Goal: Task Accomplishment & Management: Use online tool/utility

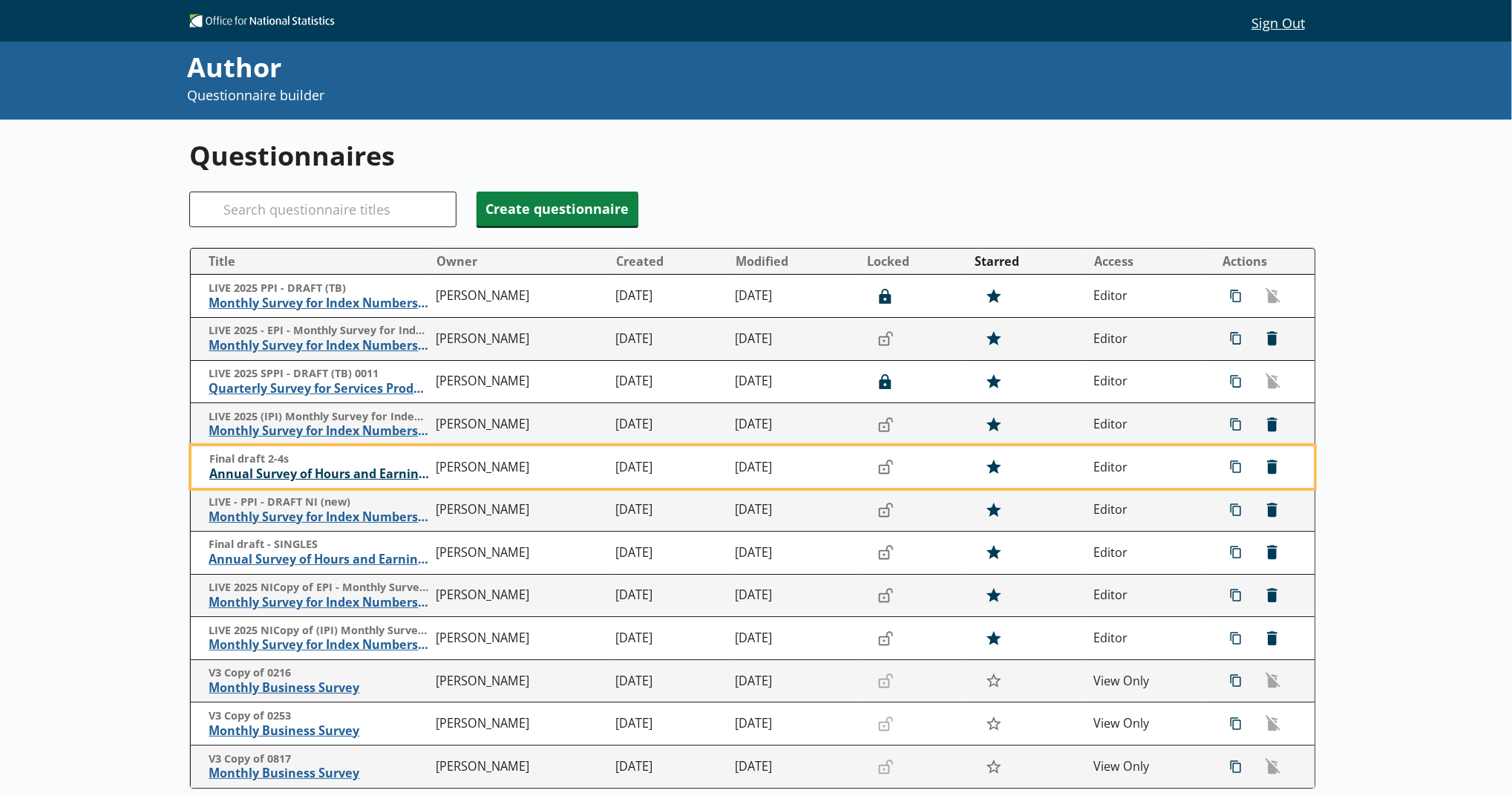
click at [349, 469] on span "Annual Survey of Hours and Earnings ([PERSON_NAME])" at bounding box center [319, 474] width 220 height 15
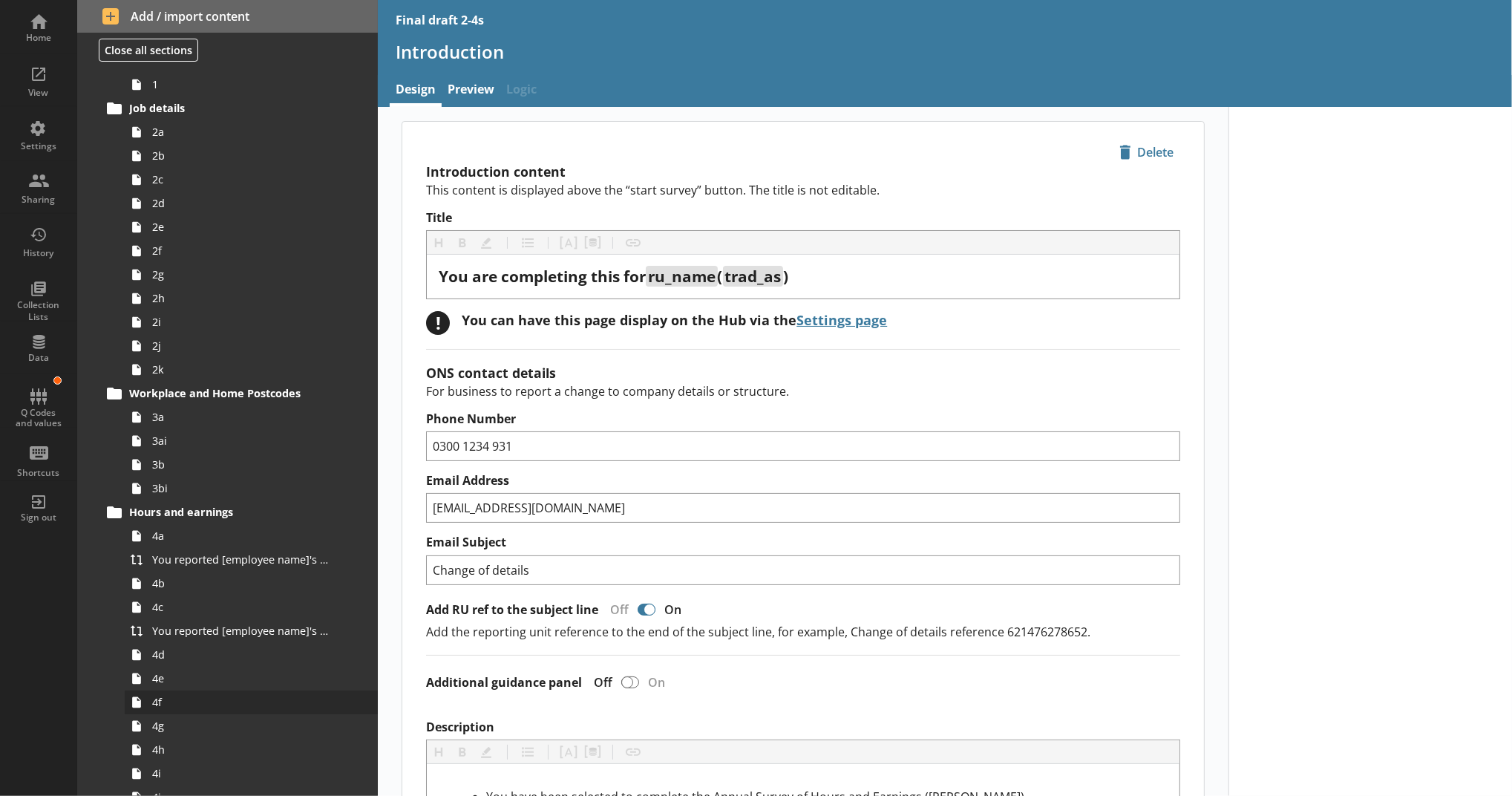
scroll to position [164, 0]
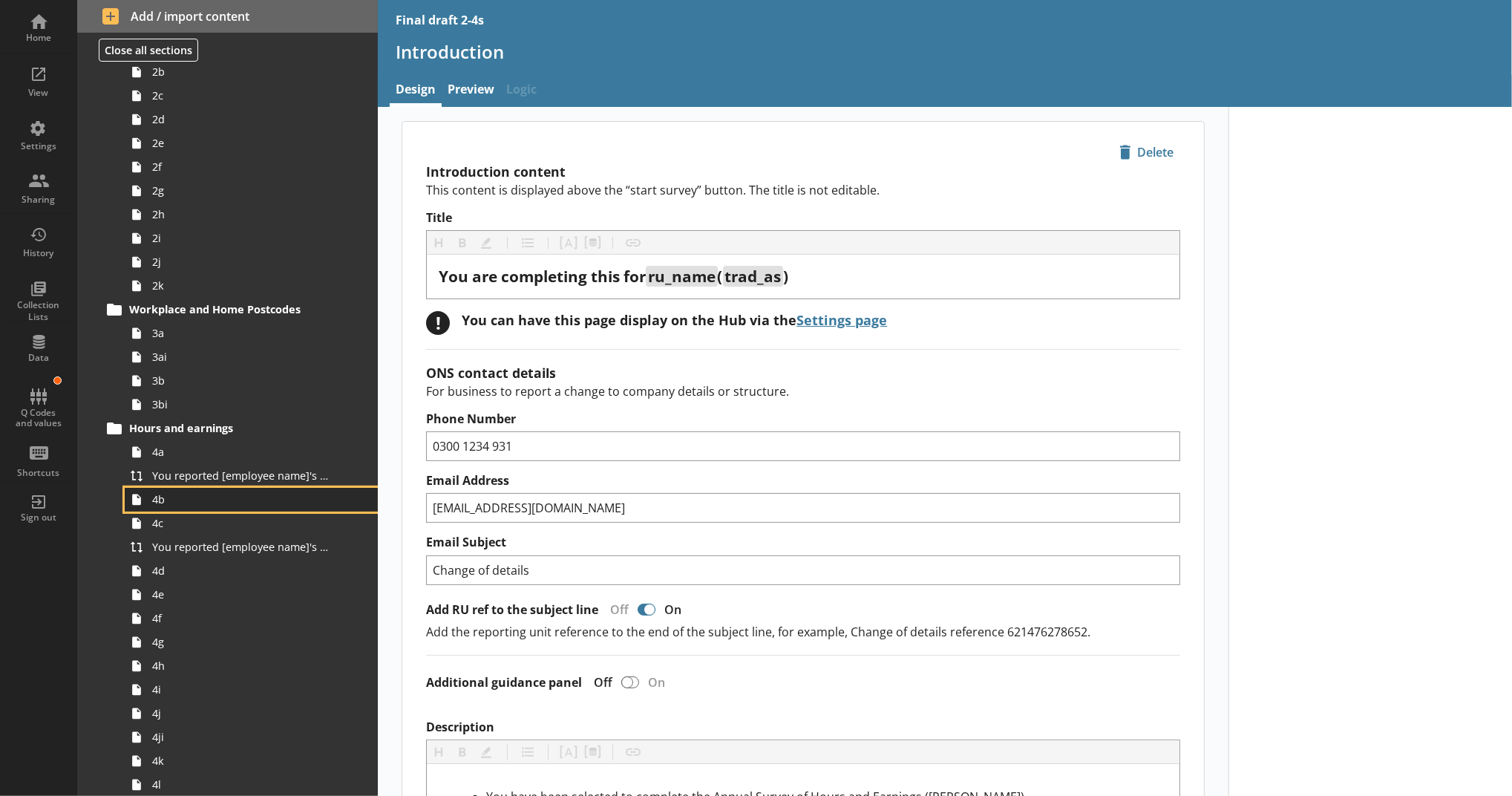
click at [216, 504] on span "4b" at bounding box center [243, 499] width 182 height 14
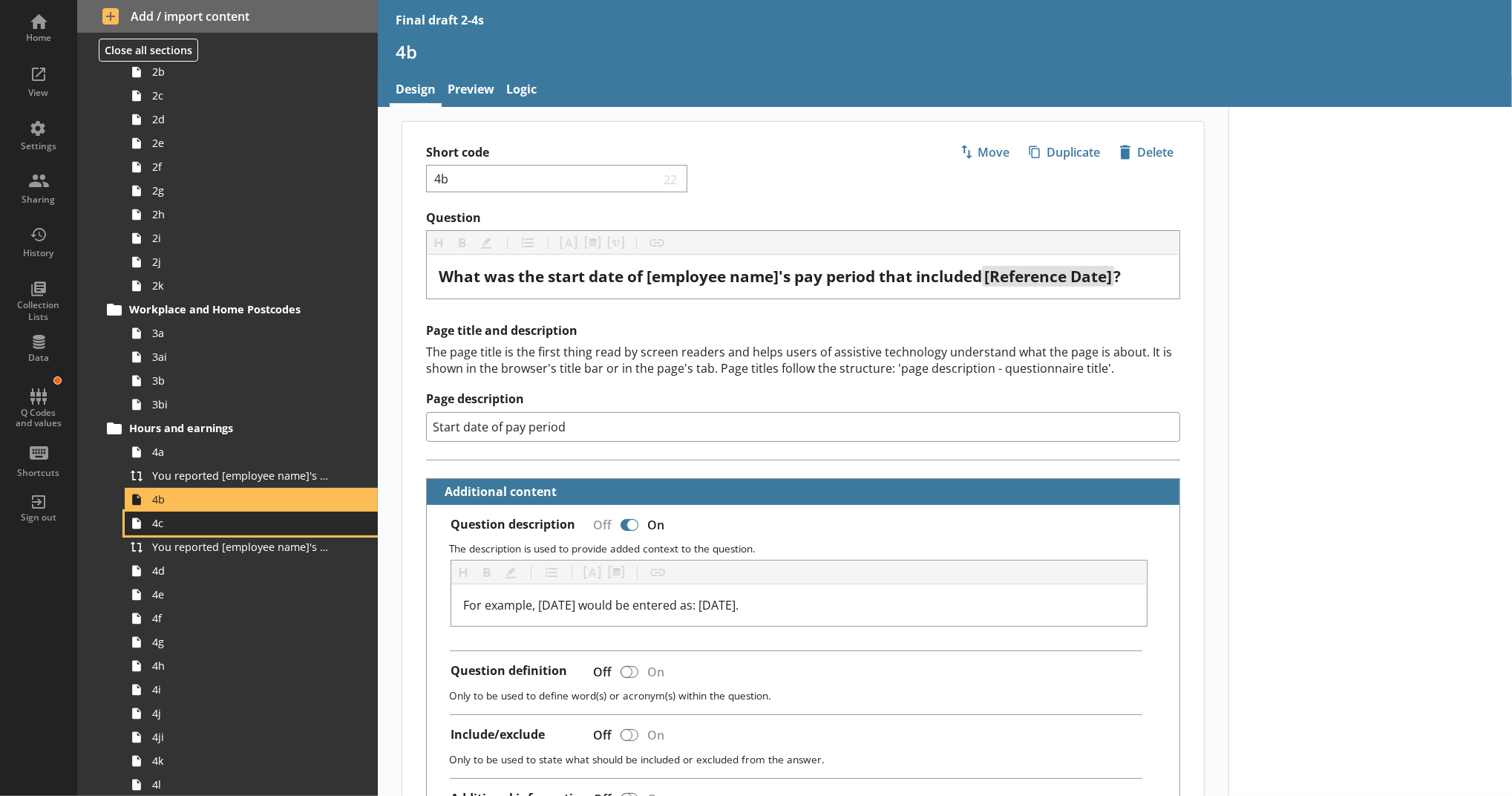
click at [241, 531] on link "4c" at bounding box center [251, 523] width 253 height 24
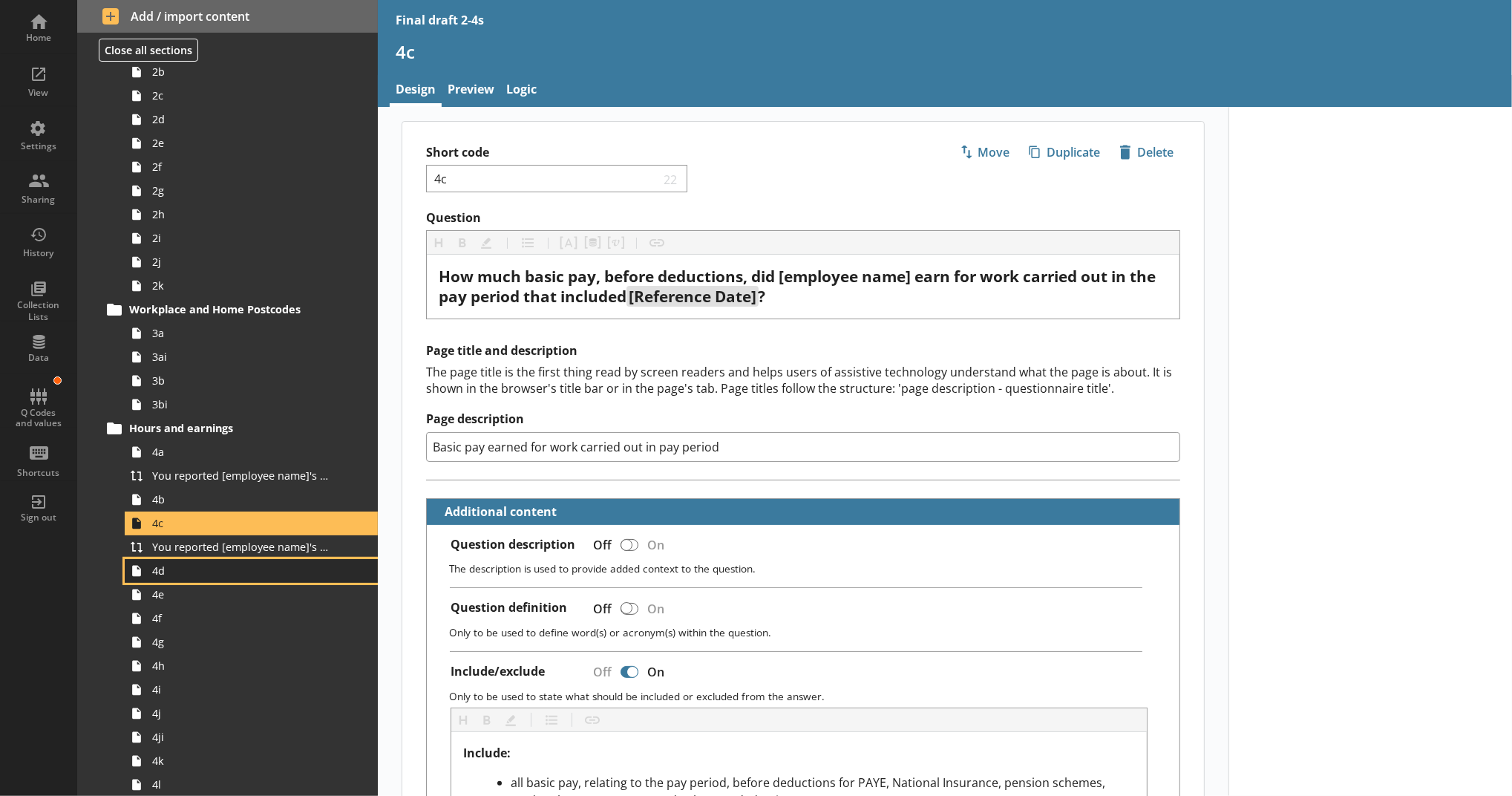
click at [229, 565] on span "4d" at bounding box center [243, 570] width 182 height 14
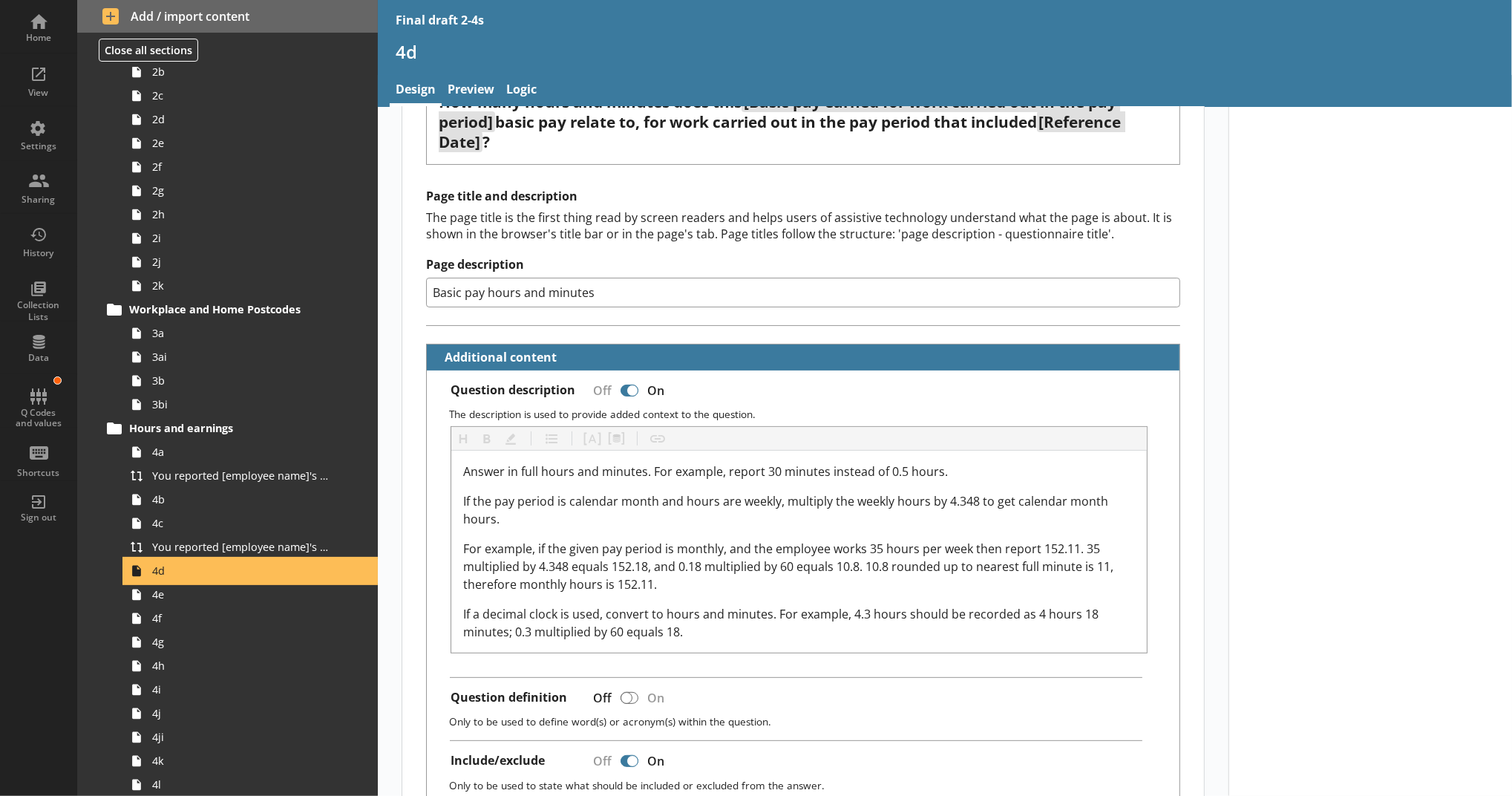
scroll to position [88, 0]
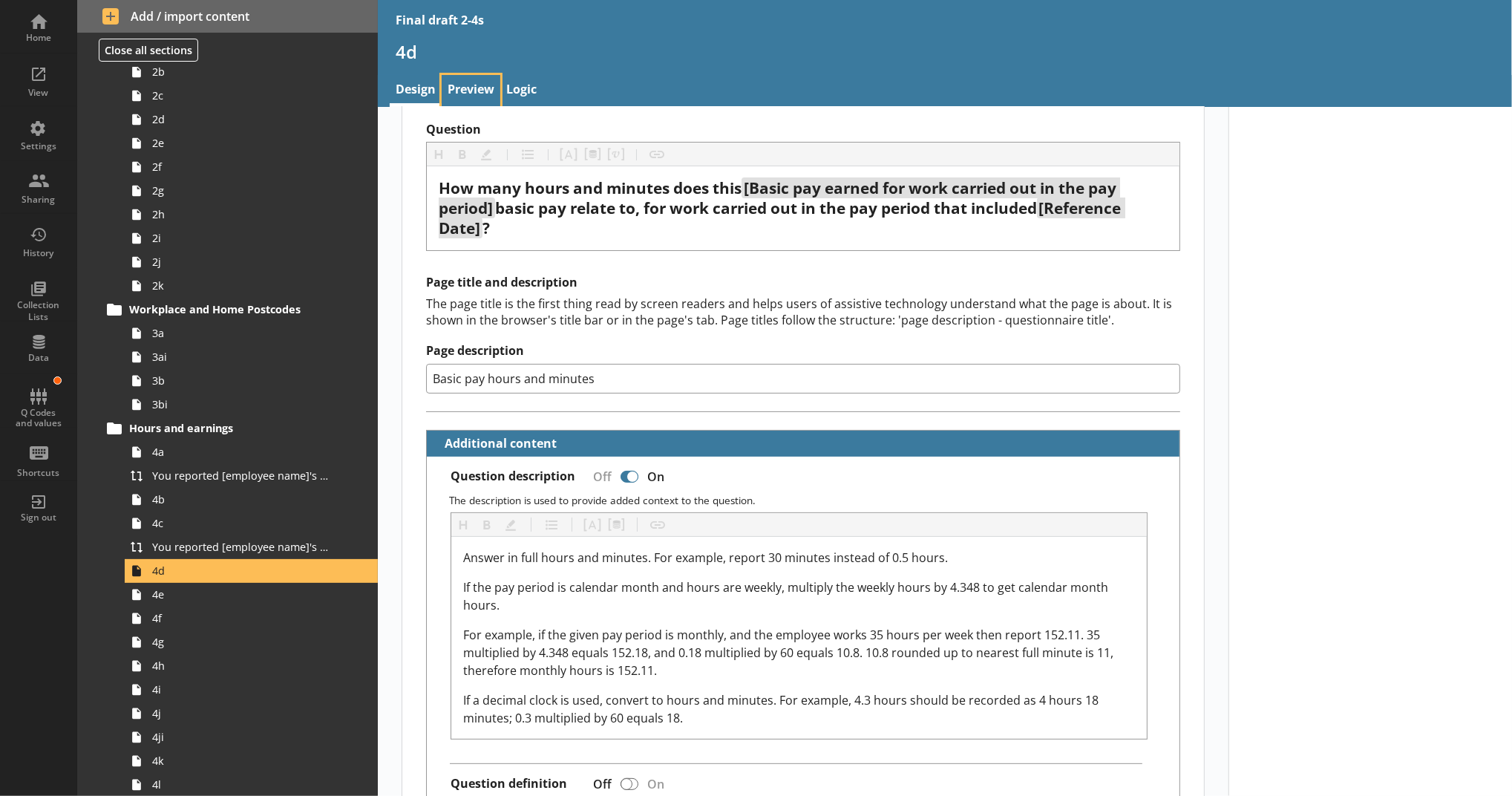
click at [452, 92] on link "Preview" at bounding box center [470, 91] width 59 height 32
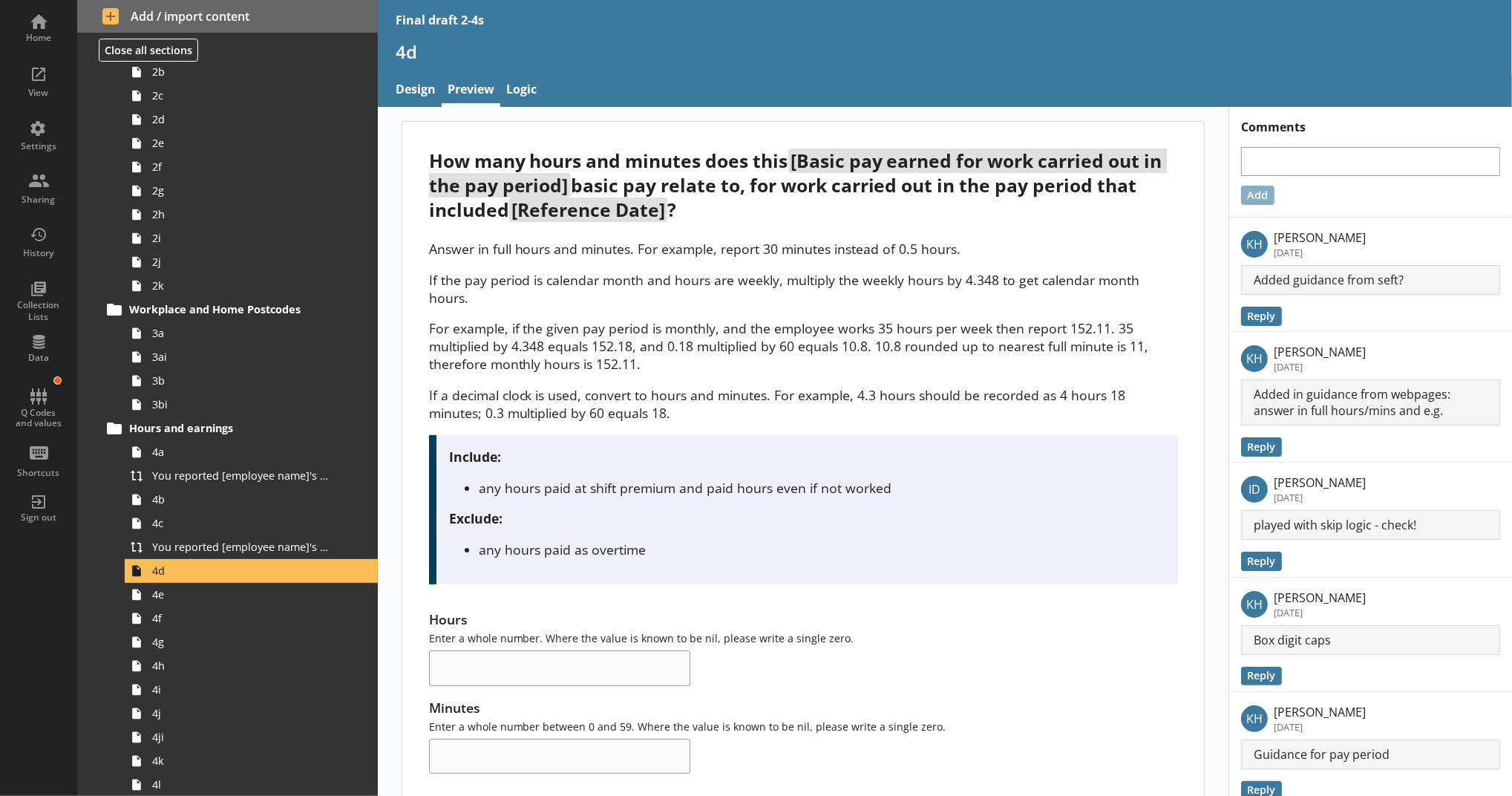
click at [679, 667] on div "Hours Enter a whole number. Where the value is known to be nil, please write a …" at bounding box center [804, 648] width 749 height 75
click at [29, 40] on div "Home" at bounding box center [39, 38] width 52 height 12
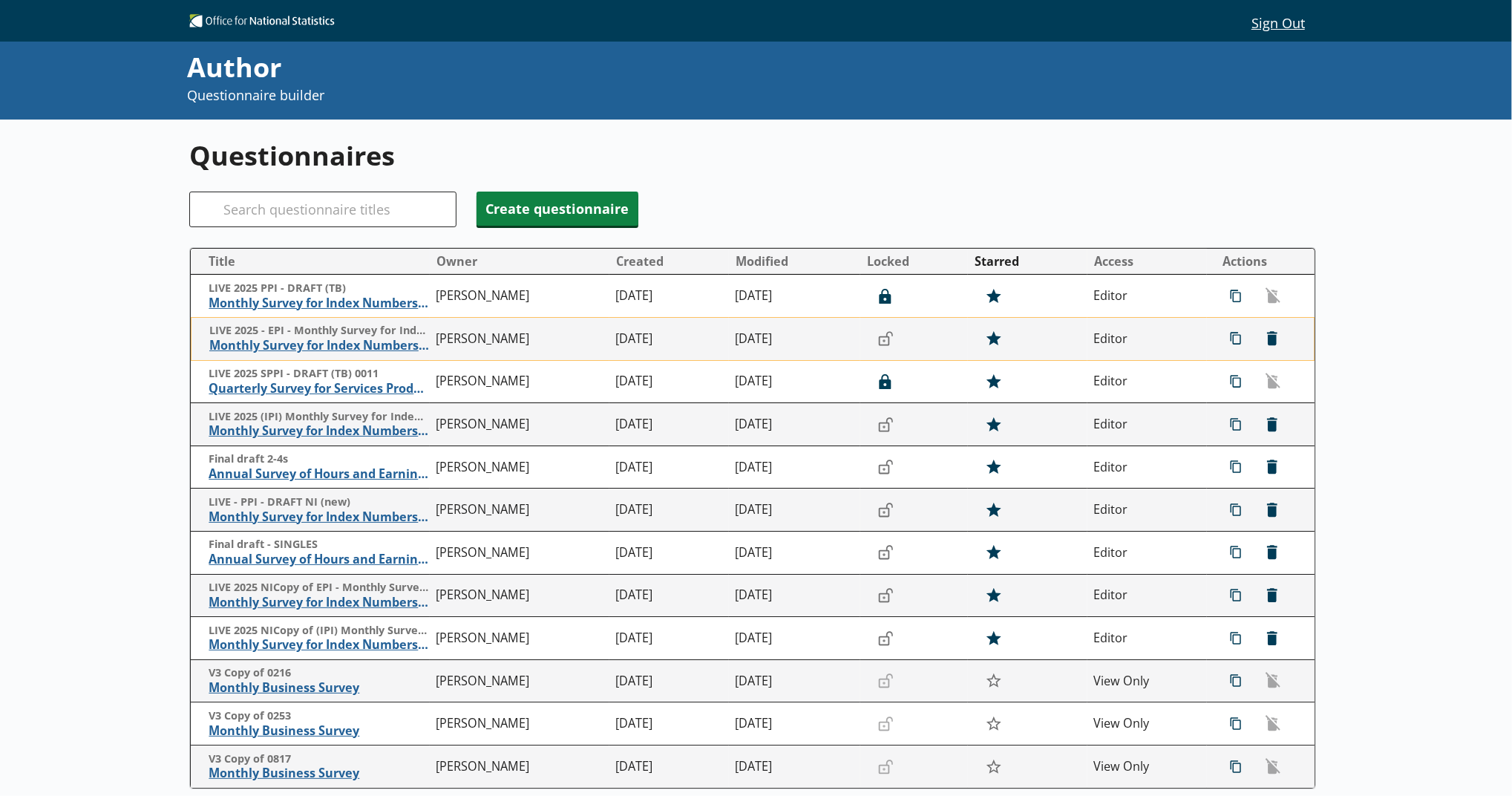
click at [313, 355] on td "LIVE 2025 - EPI - Monthly Survey for Index Numbers of Export Prices - Price Quo…" at bounding box center [310, 339] width 239 height 43
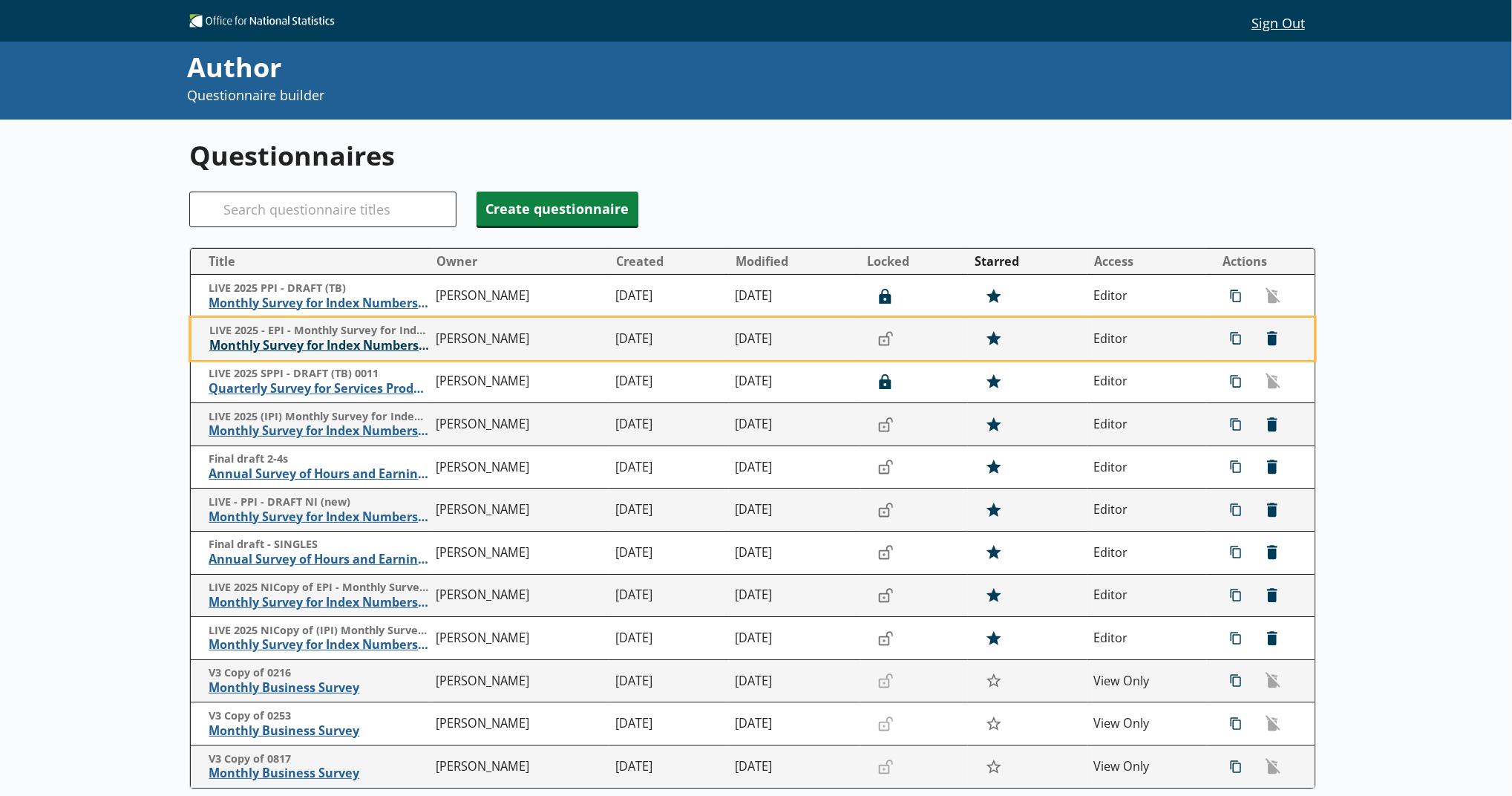
click at [313, 352] on span "Monthly Survey for Index Numbers of Export Prices - Price Quotation Return" at bounding box center [319, 345] width 220 height 15
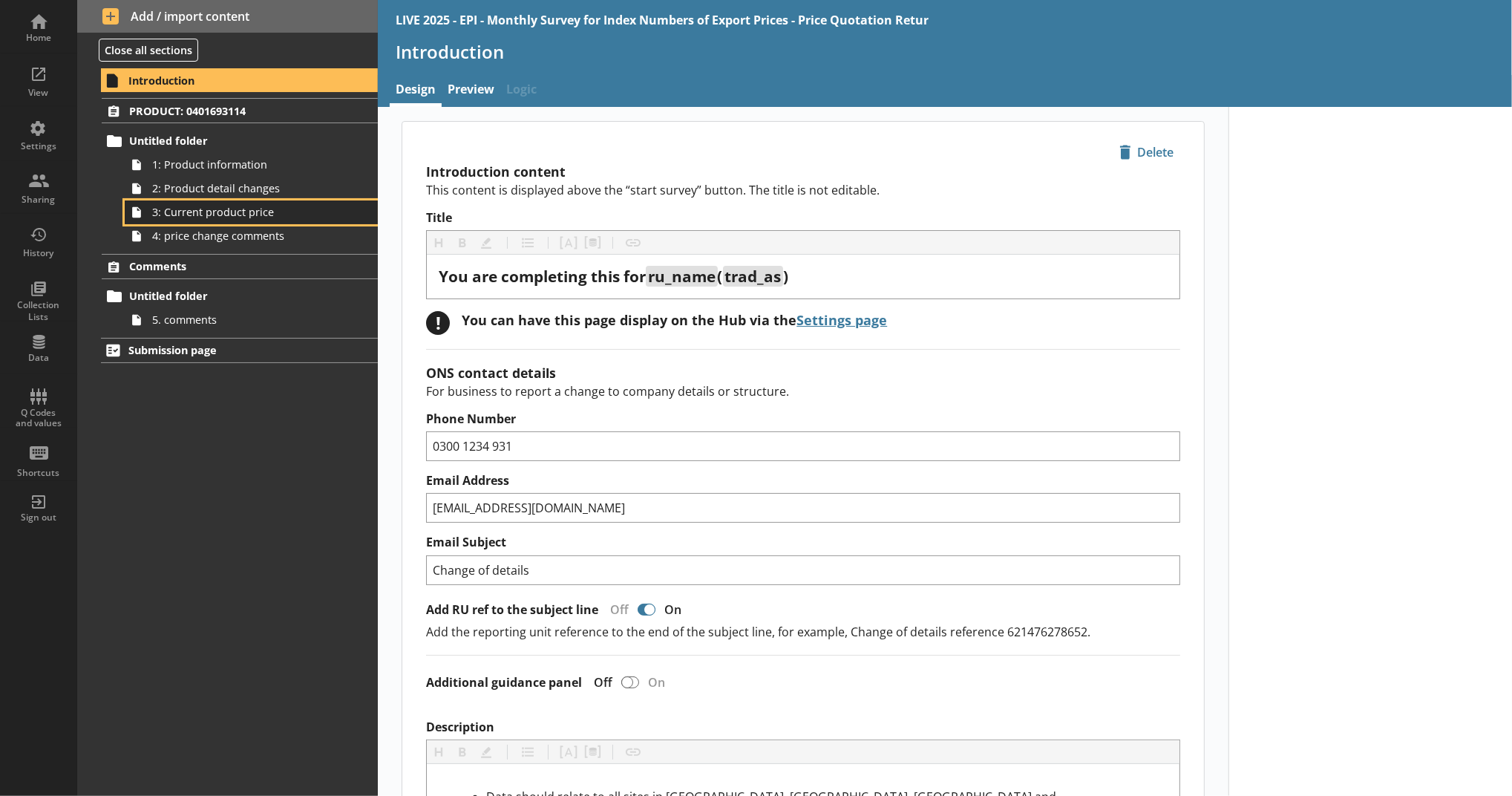
click at [250, 204] on link "3: Current product price" at bounding box center [251, 212] width 253 height 24
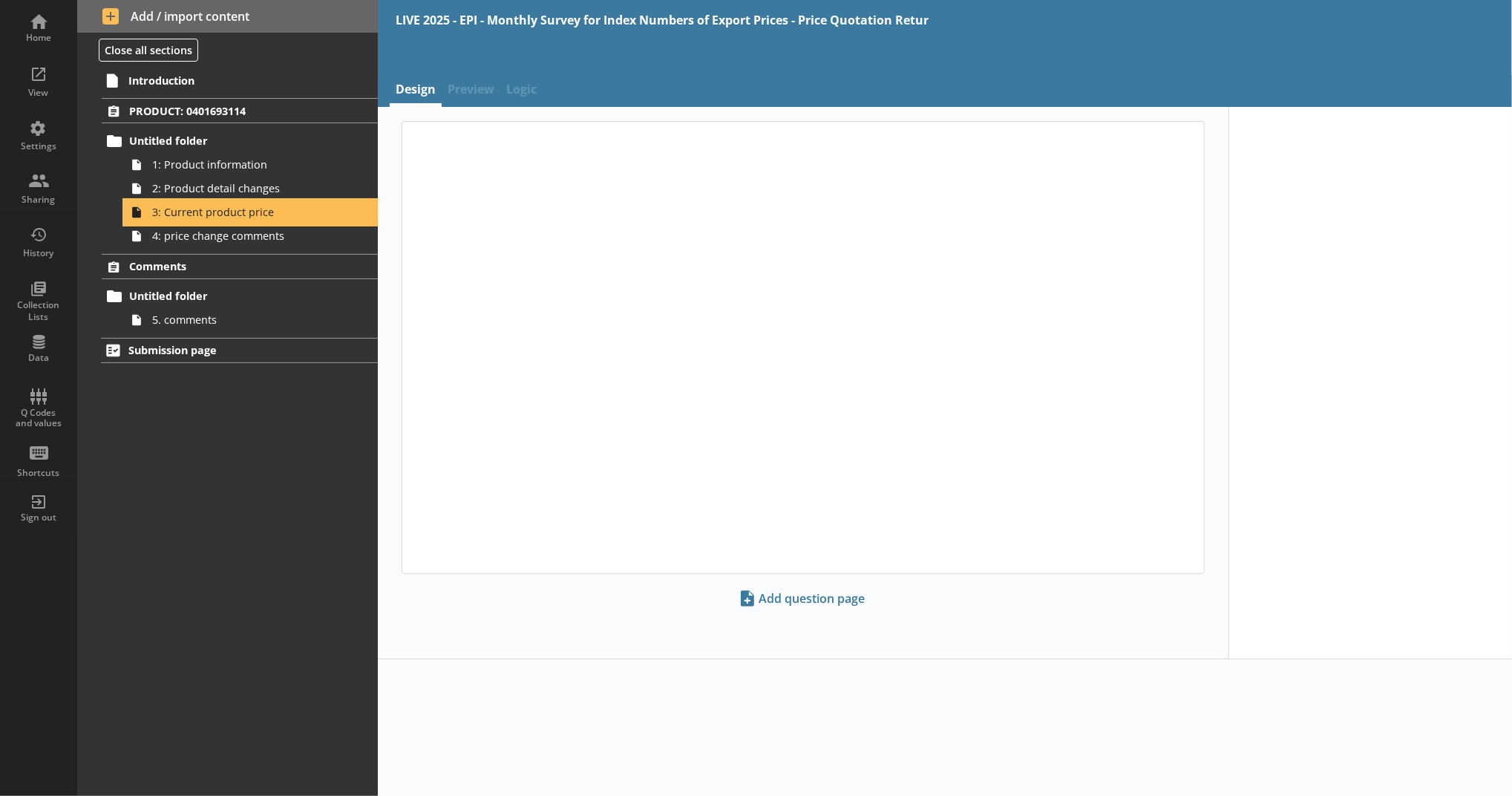
type textarea "x"
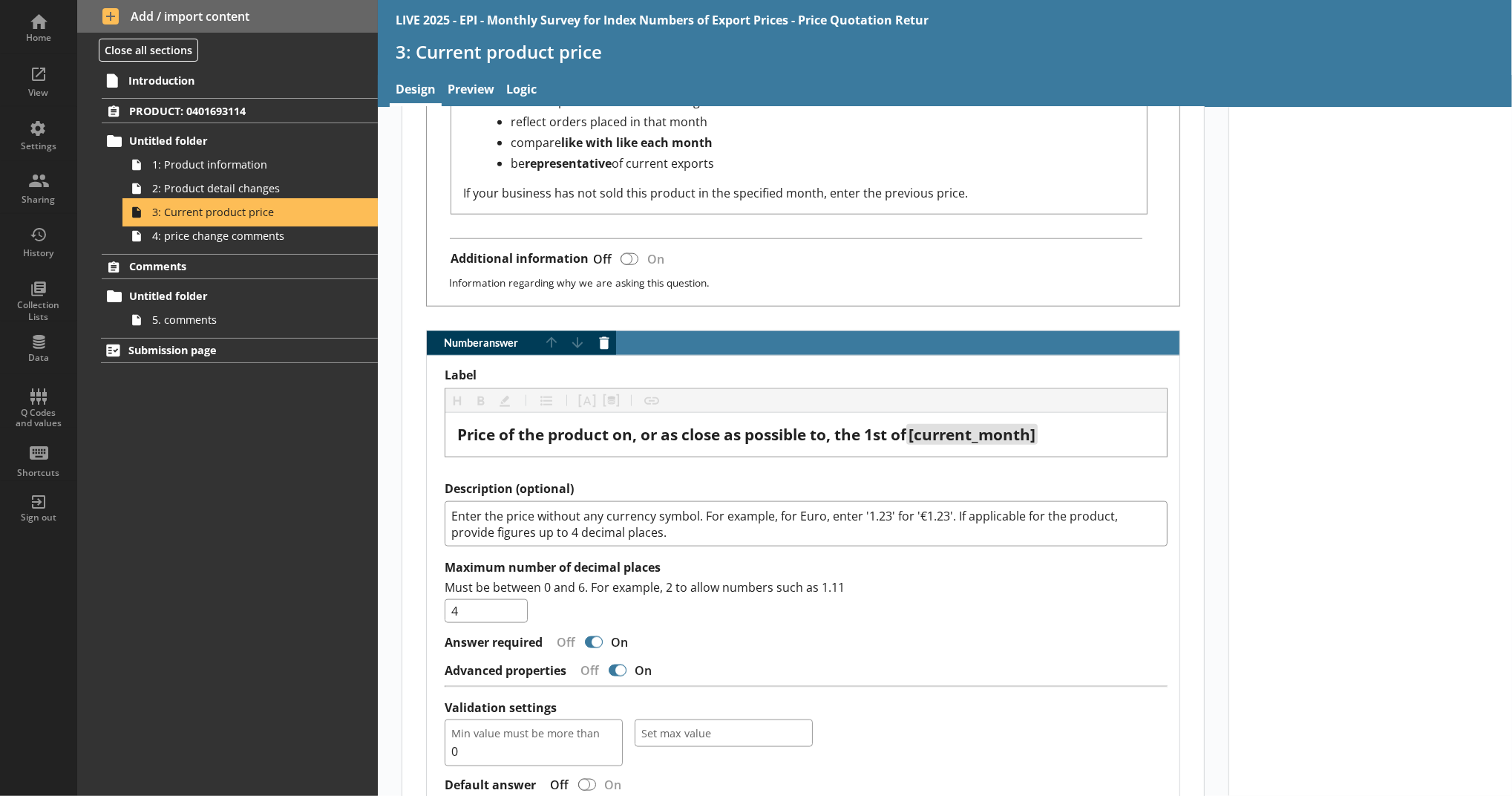
scroll to position [1485, 0]
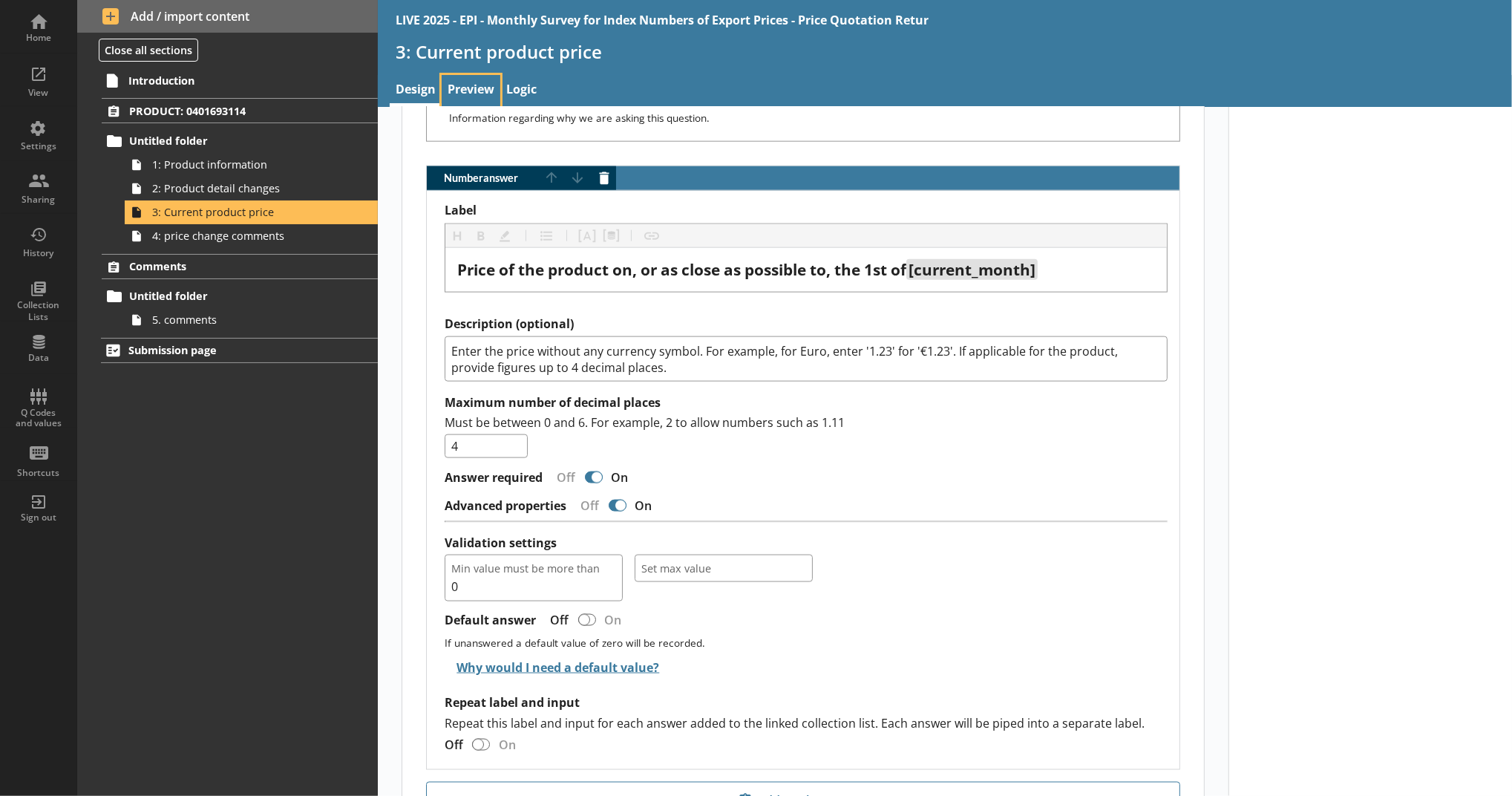
click at [452, 93] on link "Preview" at bounding box center [470, 91] width 59 height 32
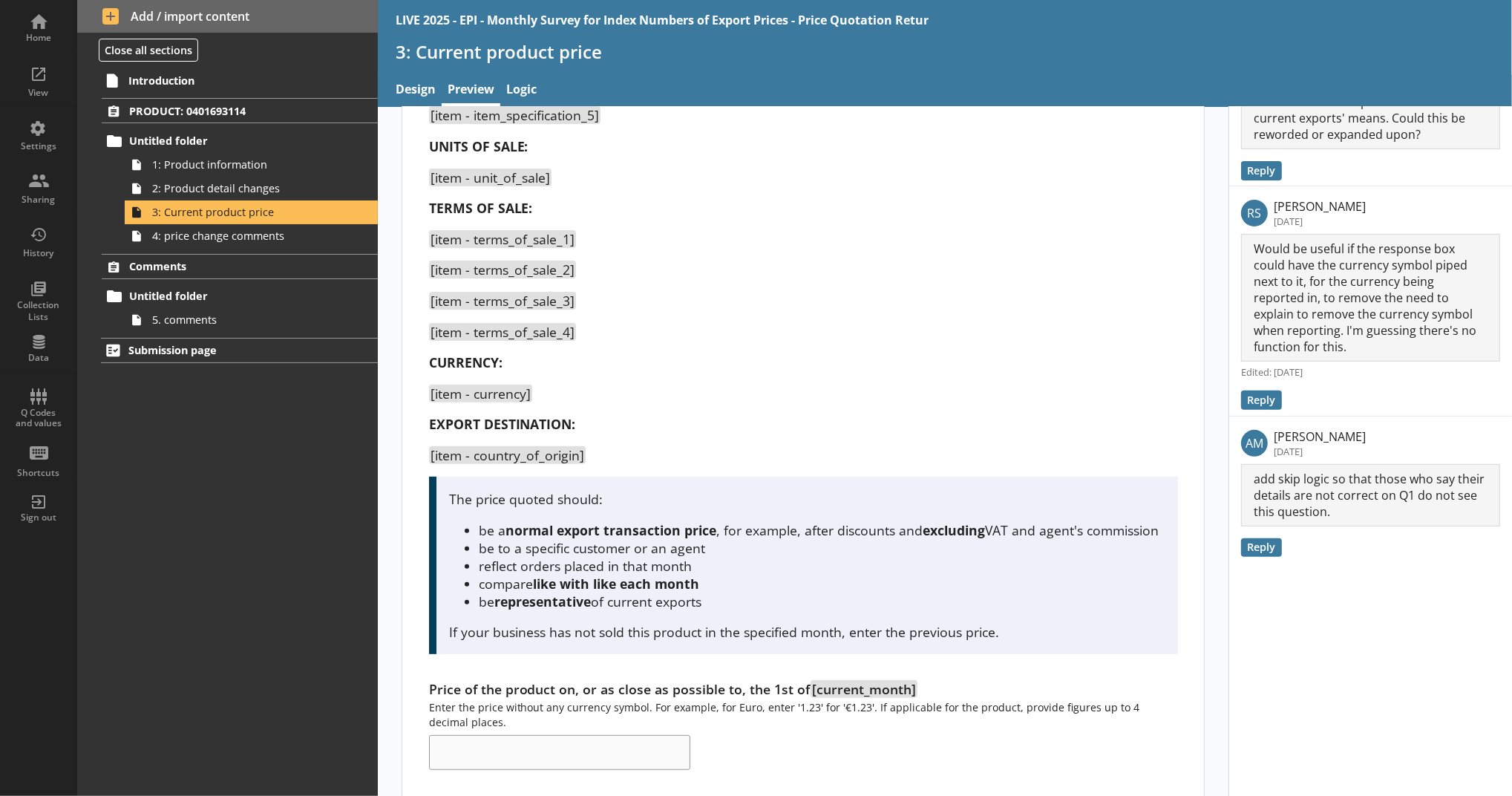
scroll to position [361, 0]
